Goal: Information Seeking & Learning: Learn about a topic

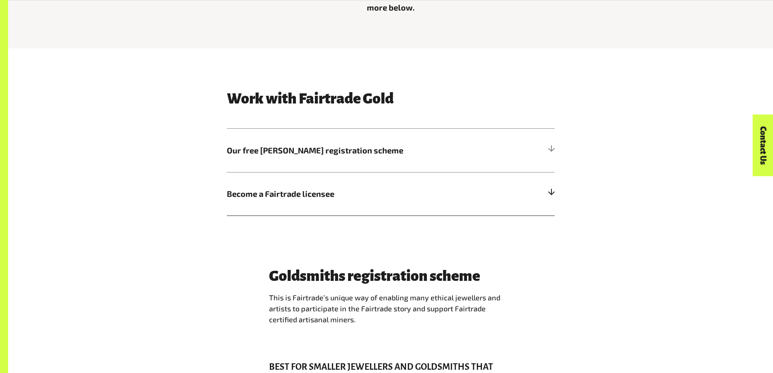
scroll to position [446, 0]
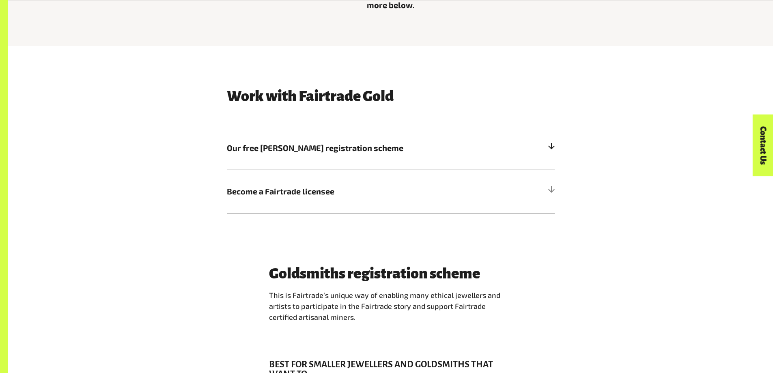
click at [435, 143] on span "Our free Goldsmith registration scheme" at bounding box center [350, 148] width 246 height 12
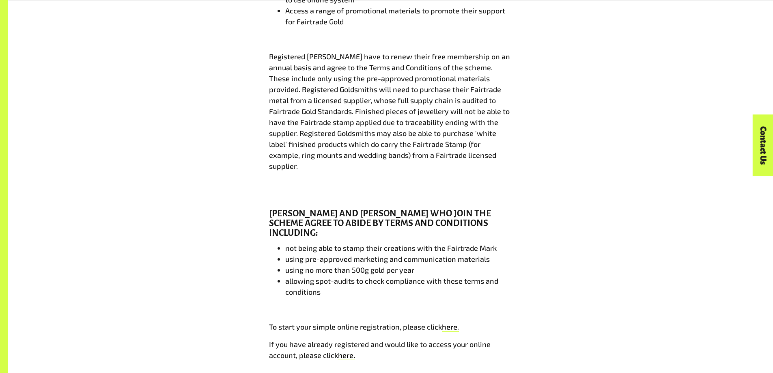
scroll to position [1015, 0]
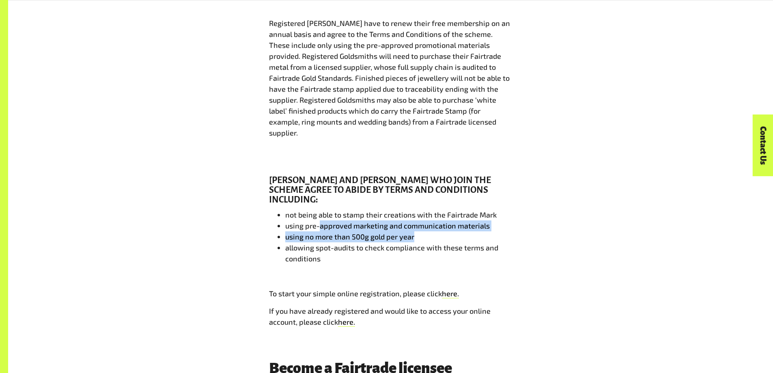
drag, startPoint x: 332, startPoint y: 196, endPoint x: 473, endPoint y: 205, distance: 141.5
click at [473, 209] on ul "not being able to stamp their creations with the Fairtrade Mark using pre-appro…" at bounding box center [391, 236] width 244 height 55
click at [450, 231] on li "using no more than 500g gold per year" at bounding box center [398, 236] width 227 height 11
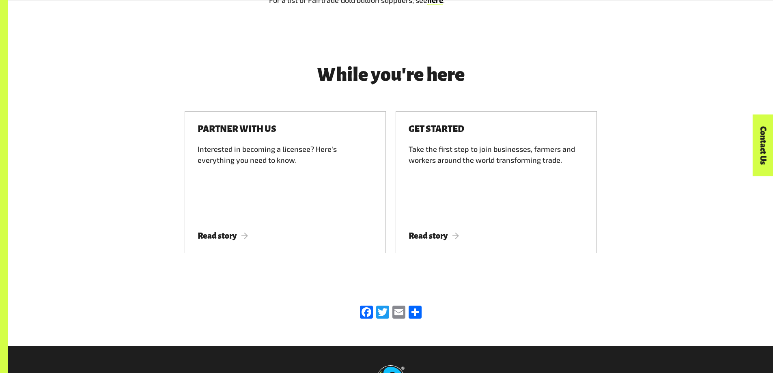
scroll to position [1867, 0]
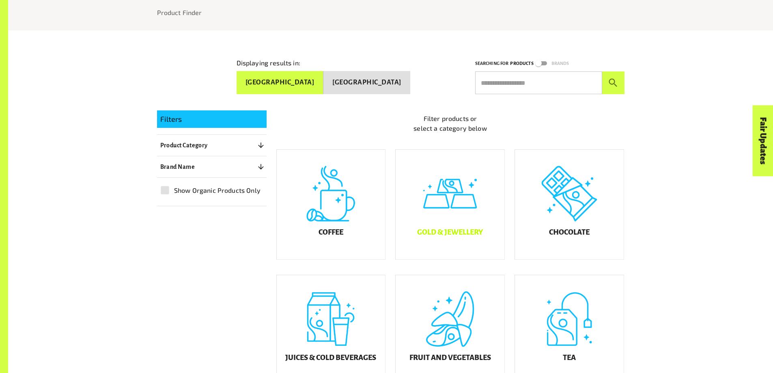
click at [459, 199] on div "Gold & Jewellery" at bounding box center [450, 205] width 109 height 110
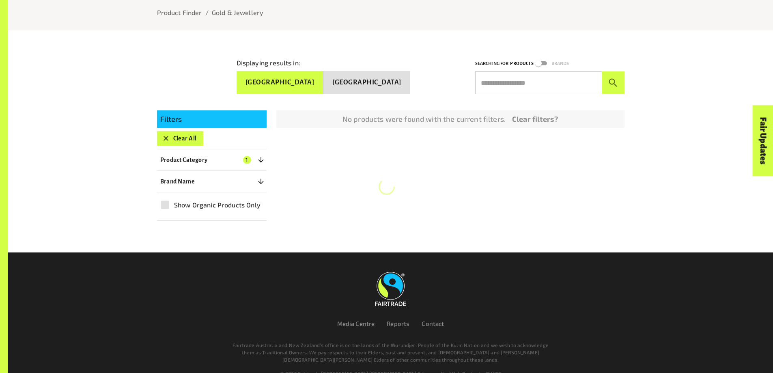
scroll to position [135, 0]
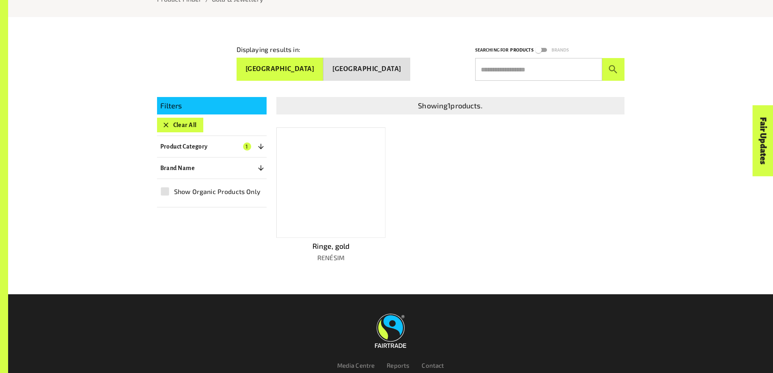
click at [324, 181] on div at bounding box center [331, 182] width 110 height 110
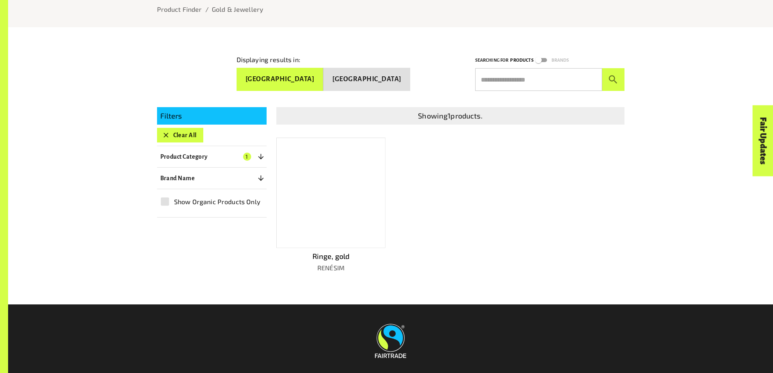
scroll to position [135, 0]
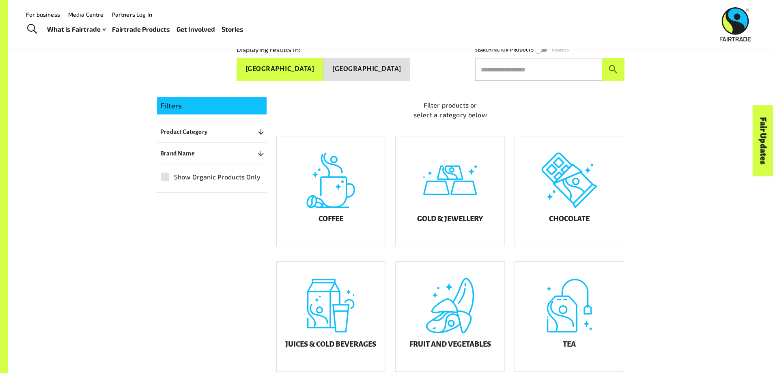
scroll to position [122, 0]
